Goal: Information Seeking & Learning: Learn about a topic

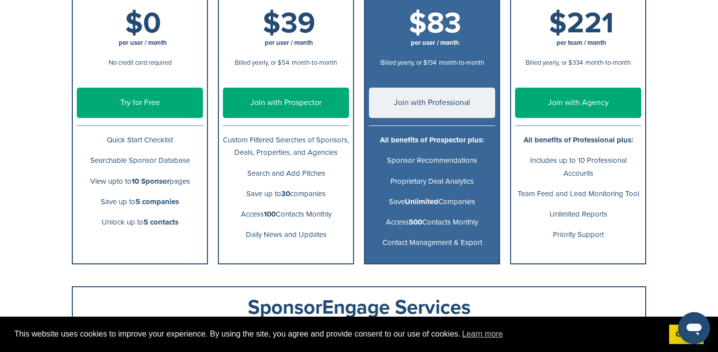
scroll to position [199, 0]
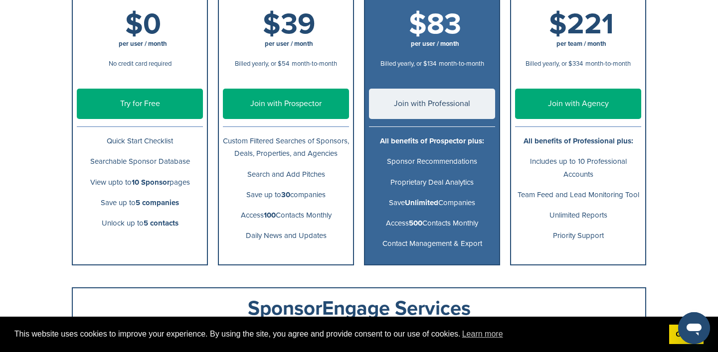
click at [360, 167] on div "Free $0 per user / month No credit card required Try for Free Quick Start Check…" at bounding box center [359, 114] width 574 height 304
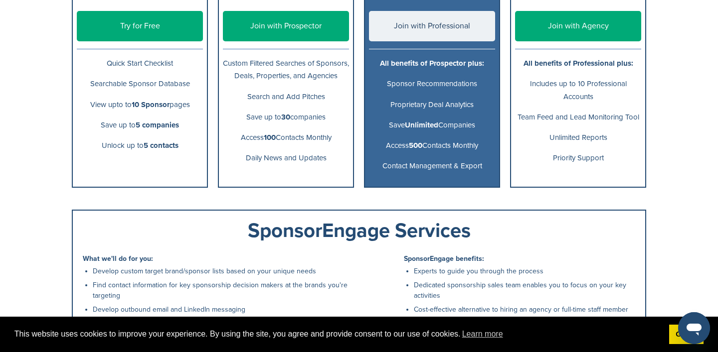
scroll to position [0, 0]
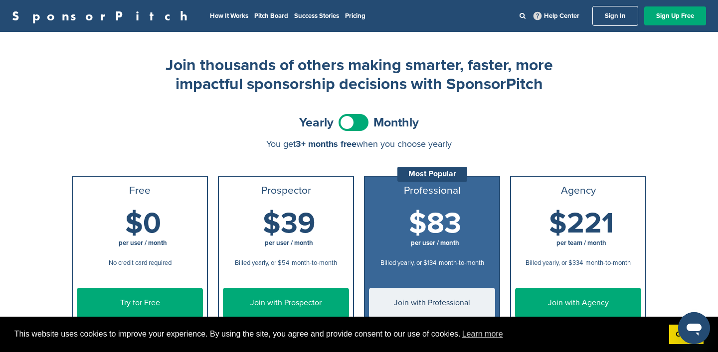
click at [254, 20] on li "Pitch Board" at bounding box center [271, 15] width 34 height 11
click at [254, 18] on link "Pitch Board" at bounding box center [271, 16] width 34 height 8
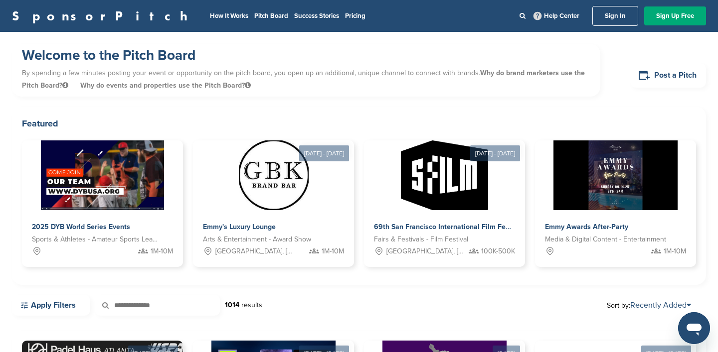
click at [397, 74] on p "By spending a few minutes posting your event or opportunity on the pitch board,…" at bounding box center [306, 79] width 568 height 30
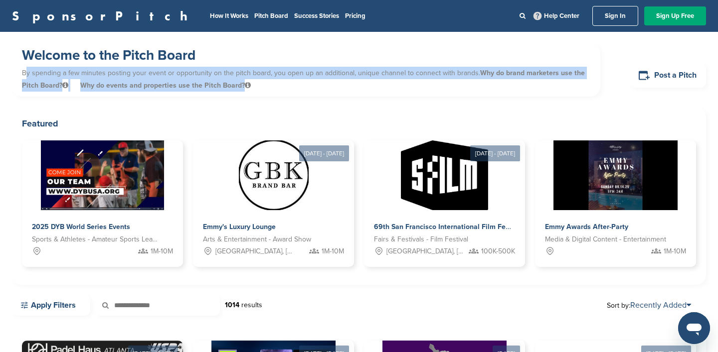
click at [397, 74] on p "By spending a few minutes posting your event or opportunity on the pitch board,…" at bounding box center [306, 79] width 568 height 30
click at [425, 73] on p "By spending a few minutes posting your event or opportunity on the pitch board,…" at bounding box center [306, 79] width 568 height 30
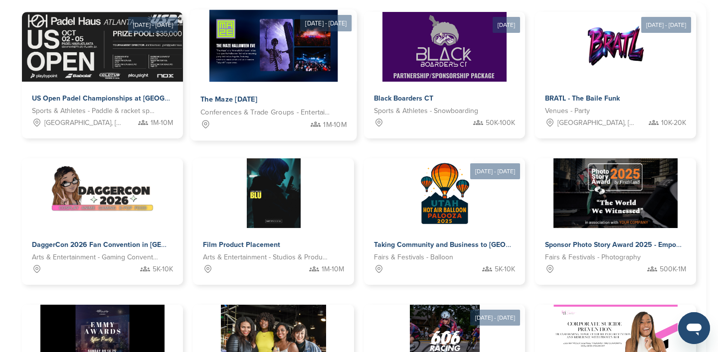
scroll to position [331, 0]
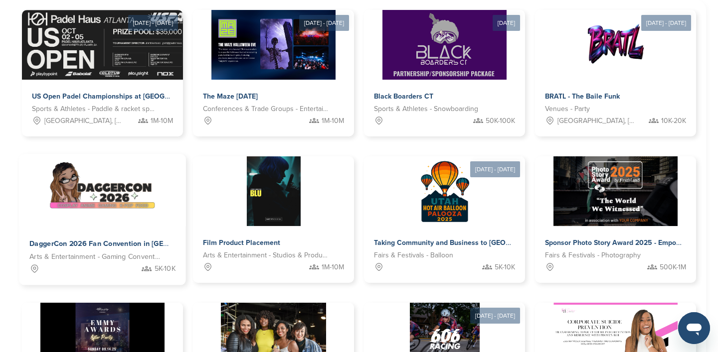
click at [99, 181] on img at bounding box center [102, 191] width 108 height 72
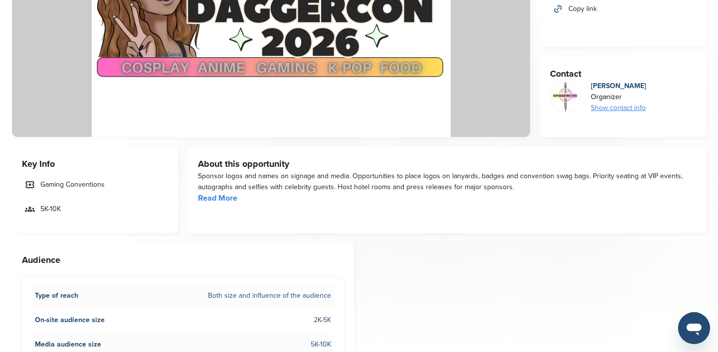
scroll to position [195, 0]
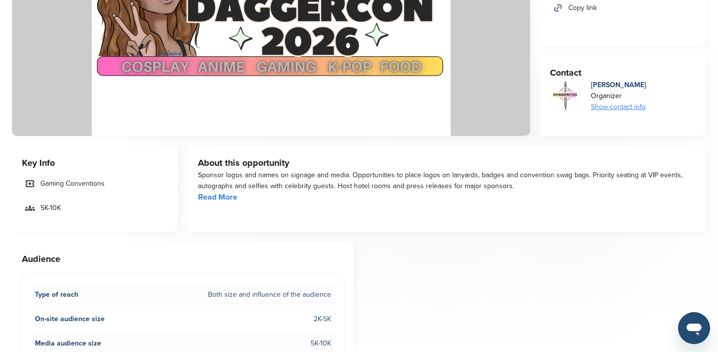
click at [231, 200] on link "Read More" at bounding box center [217, 197] width 39 height 10
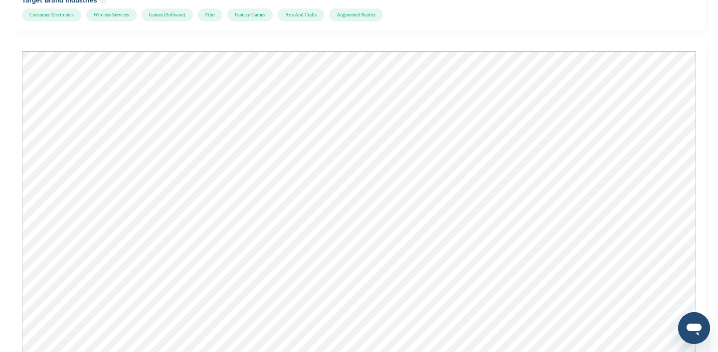
scroll to position [755, 0]
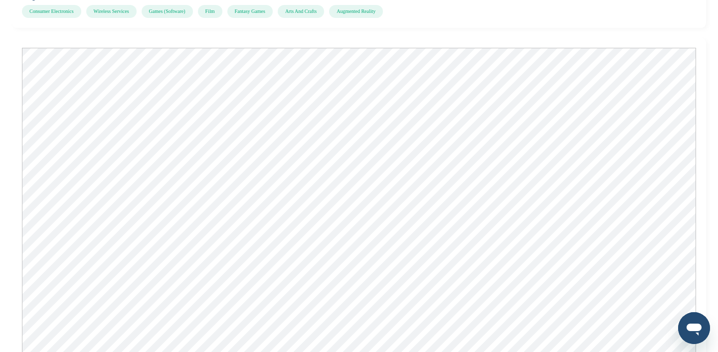
click at [512, 36] on div "Share this opportunity Share on LinkedIn Share on Facebook Share on X / Twitter…" at bounding box center [359, 290] width 694 height 1906
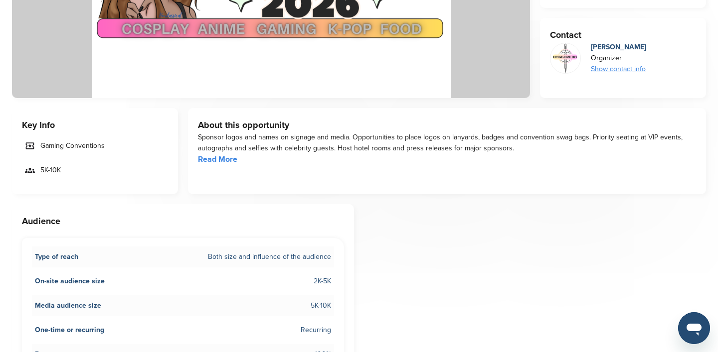
scroll to position [0, 0]
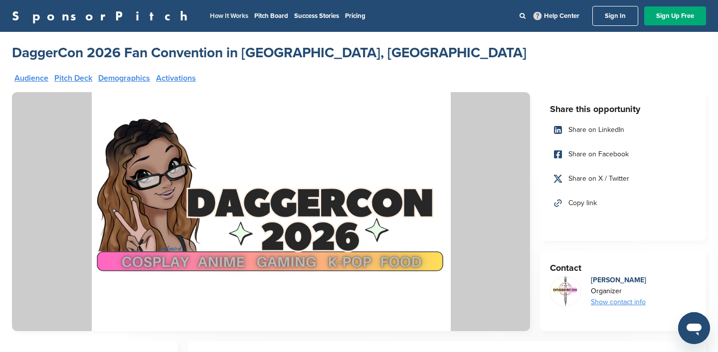
click at [210, 17] on link "How It Works" at bounding box center [229, 16] width 38 height 8
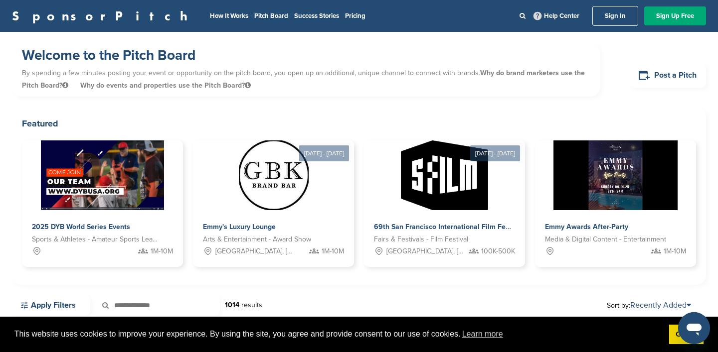
click at [341, 44] on div "Welcome to the Pitch Board By spending a few minutes posting your event or oppo…" at bounding box center [306, 70] width 588 height 53
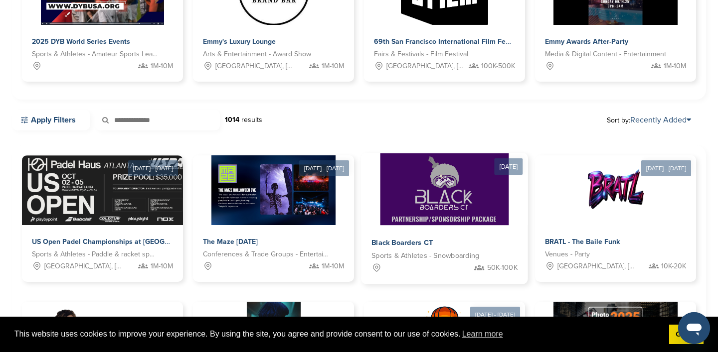
scroll to position [184, 0]
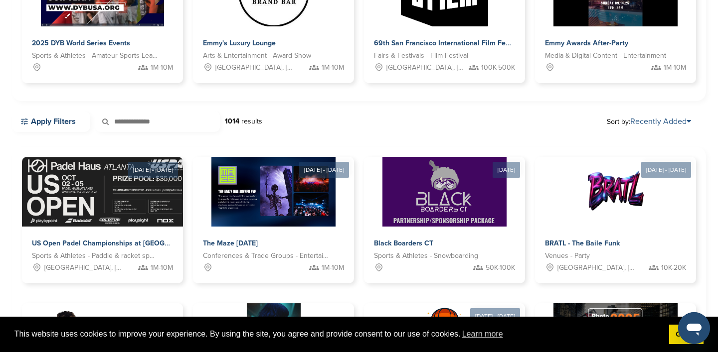
click at [670, 124] on link "Recently Added" at bounding box center [660, 122] width 61 height 10
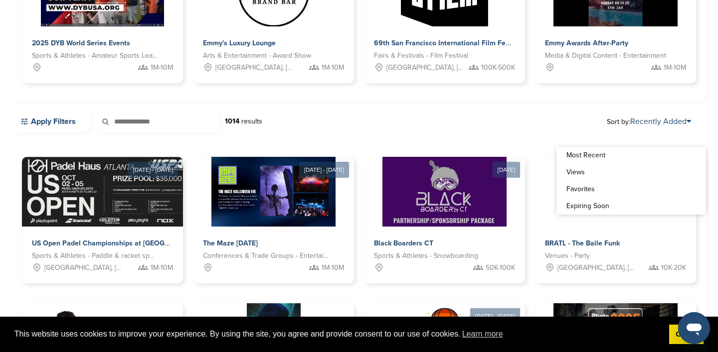
click at [520, 124] on div "Apply Filters 1014 results Sort by: Recently Added" at bounding box center [359, 121] width 694 height 21
click at [585, 170] on link "Views" at bounding box center [631, 172] width 150 height 17
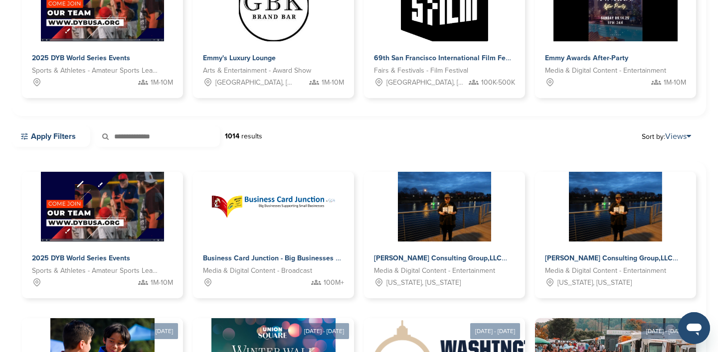
scroll to position [173, 0]
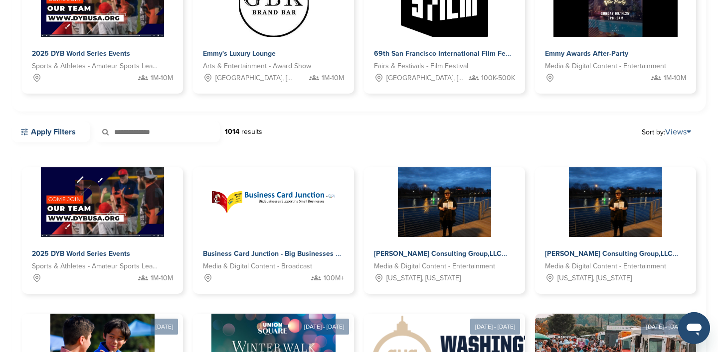
click at [667, 137] on link "Views" at bounding box center [678, 132] width 26 height 10
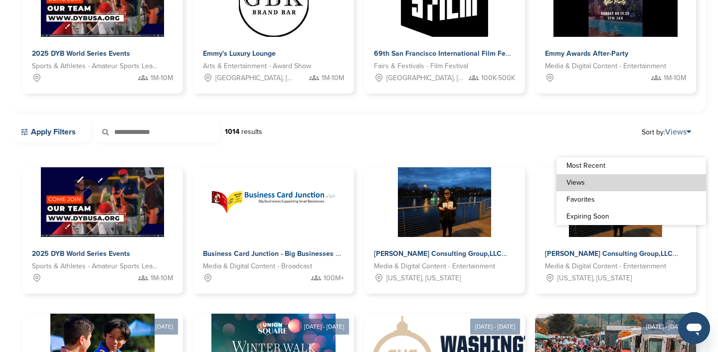
click at [605, 160] on link "Most Recent" at bounding box center [631, 166] width 150 height 17
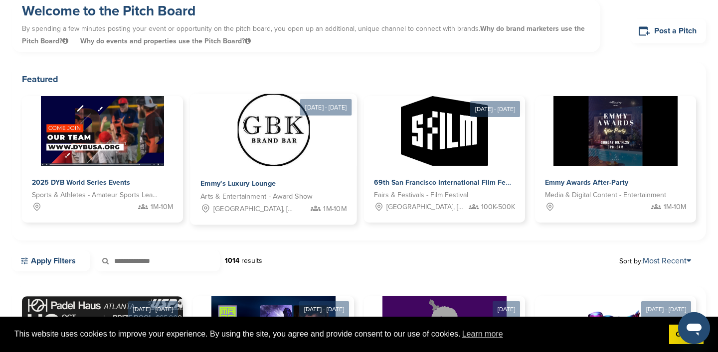
scroll to position [58, 0]
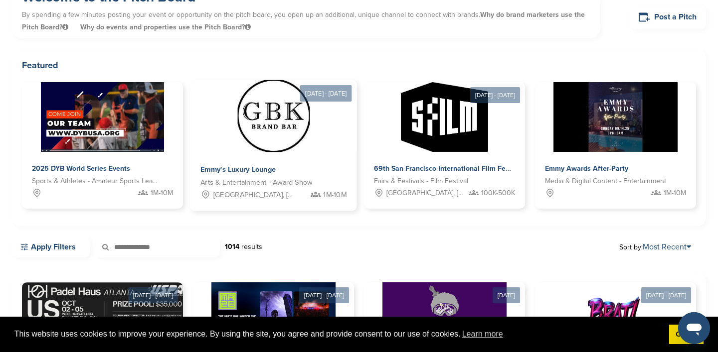
click at [259, 131] on img at bounding box center [273, 116] width 72 height 72
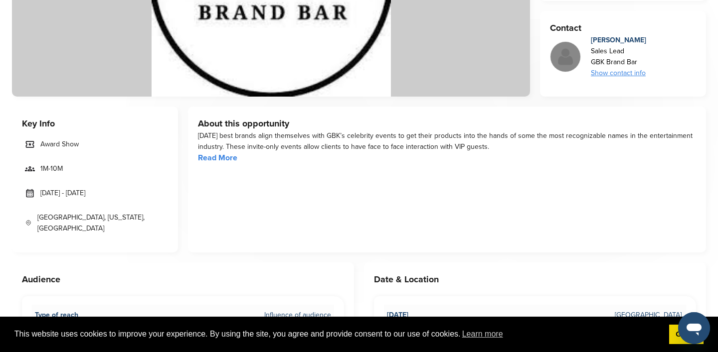
scroll to position [237, 0]
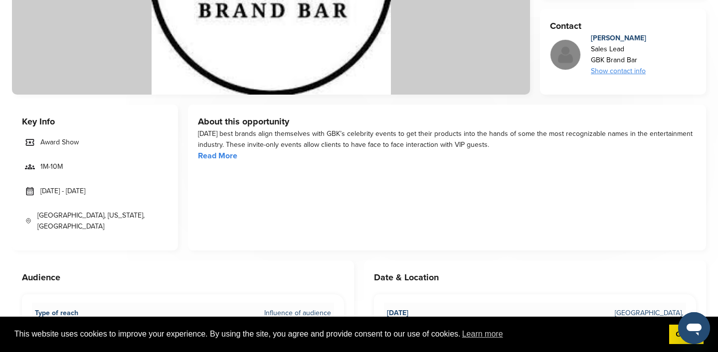
click at [228, 158] on link "Read More" at bounding box center [217, 156] width 39 height 10
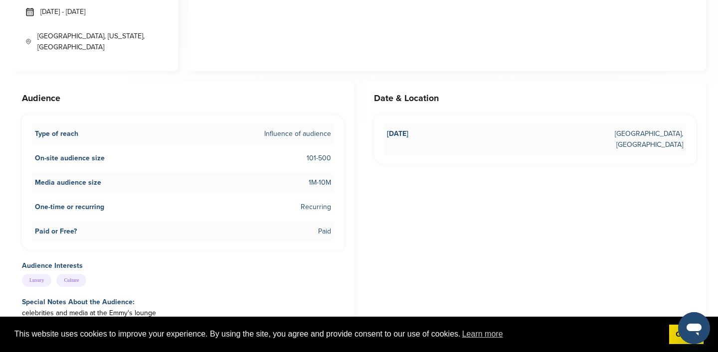
click at [340, 91] on h3 "Audience" at bounding box center [183, 98] width 322 height 14
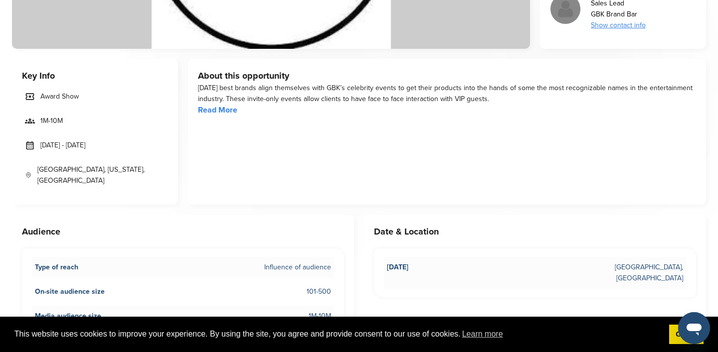
scroll to position [0, 0]
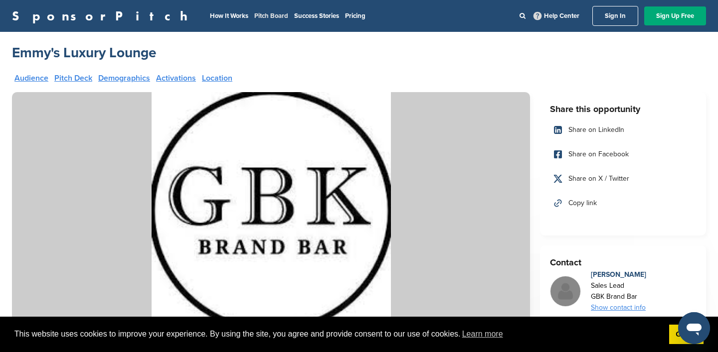
click at [254, 12] on link "Pitch Board" at bounding box center [271, 16] width 34 height 8
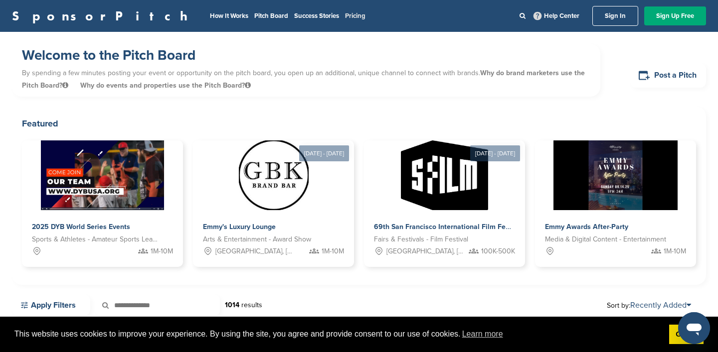
click at [345, 12] on link "Pricing" at bounding box center [355, 16] width 20 height 8
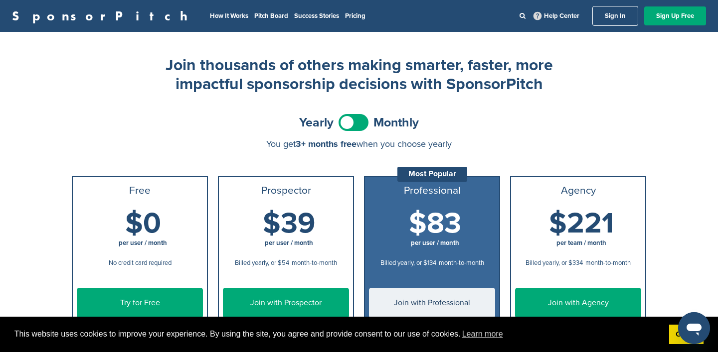
click at [414, 84] on h2 "Join thousands of others making smarter, faster, more impactful sponsorship dec…" at bounding box center [359, 75] width 399 height 38
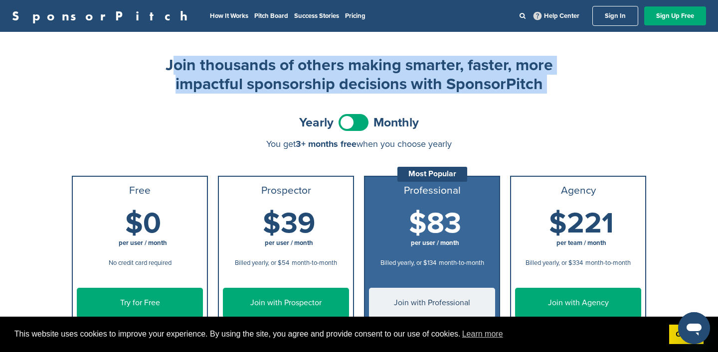
click at [414, 84] on h2 "Join thousands of others making smarter, faster, more impactful sponsorship dec…" at bounding box center [359, 75] width 399 height 38
click at [467, 86] on h2 "Join thousands of others making smarter, faster, more impactful sponsorship dec…" at bounding box center [359, 75] width 399 height 38
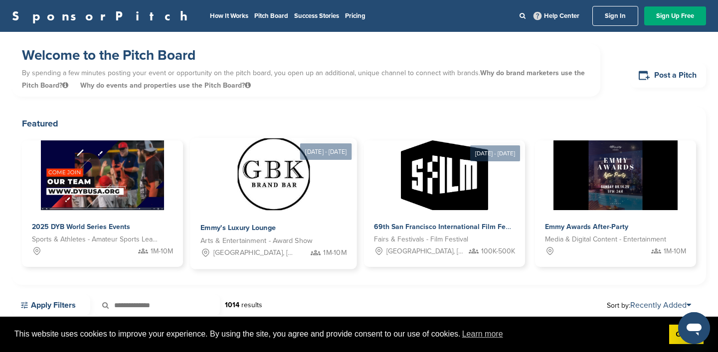
click at [287, 164] on img at bounding box center [273, 175] width 72 height 72
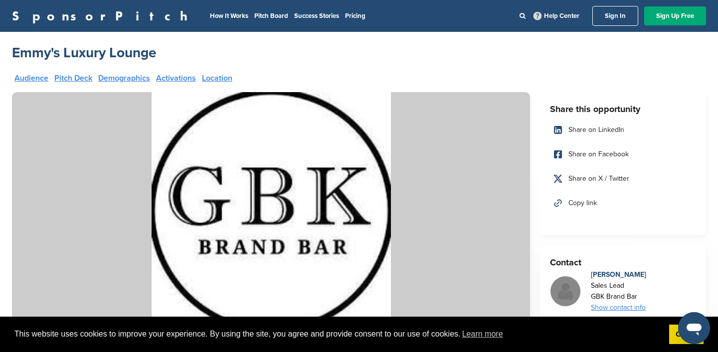
click at [386, 75] on div "Audience Pitch Deck Demographics Activations Location" at bounding box center [270, 81] width 513 height 15
click at [344, 55] on div "Emmy's Luxury Lounge" at bounding box center [359, 53] width 694 height 18
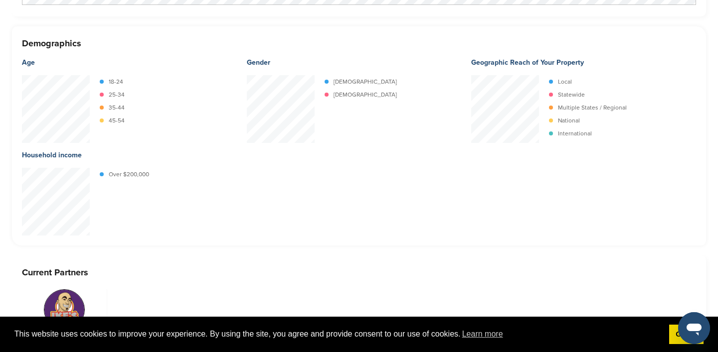
scroll to position [1793, 0]
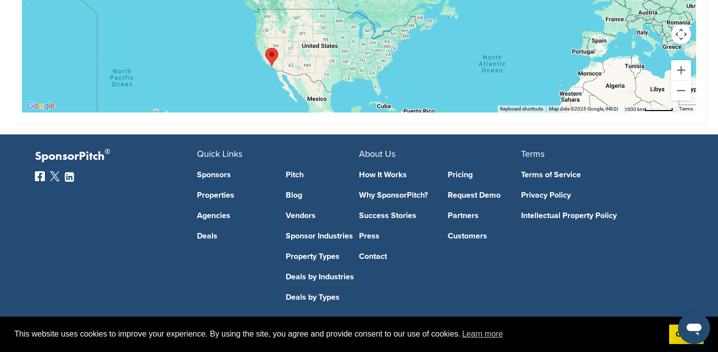
click at [212, 171] on link "Sponsors" at bounding box center [234, 175] width 74 height 8
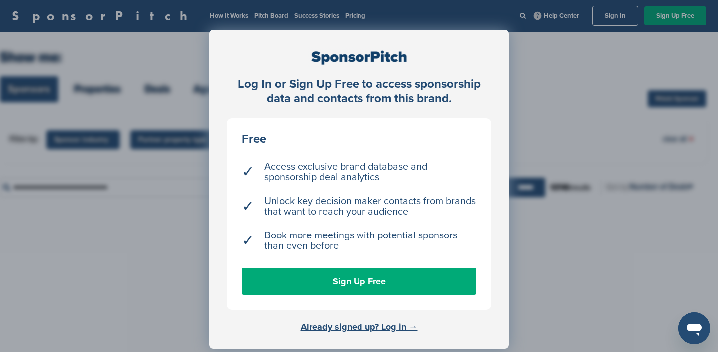
click at [549, 158] on div "Log In or Sign Up Free to access sponsorship data and contacts from this brand.…" at bounding box center [359, 201] width 718 height 402
click at [549, 105] on div "Log In or Sign Up Free to access sponsorship data and contacts from this brand.…" at bounding box center [359, 201] width 718 height 402
